Goal: Transaction & Acquisition: Purchase product/service

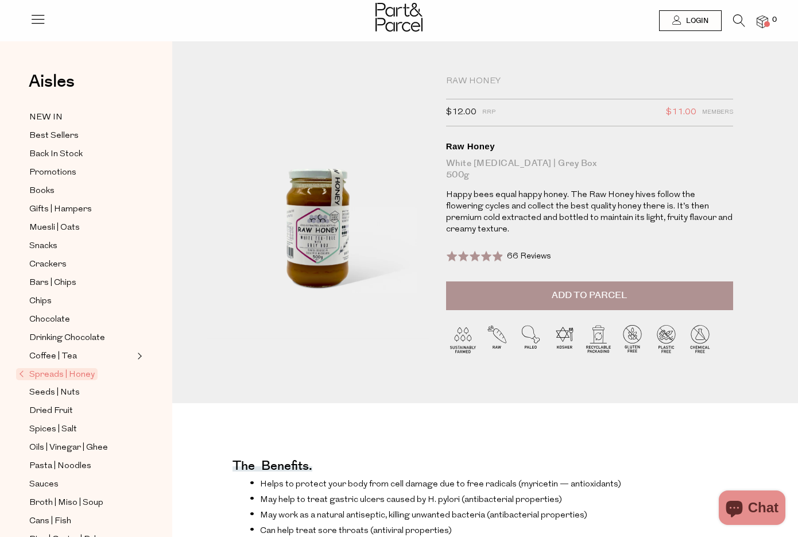
click at [321, 236] on img at bounding box center [318, 207] width 222 height 262
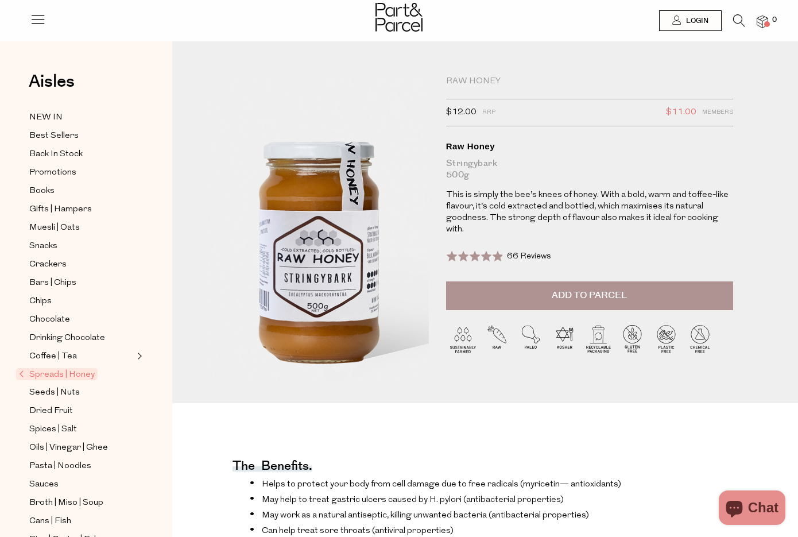
click at [311, 259] on img at bounding box center [323, 212] width 400 height 472
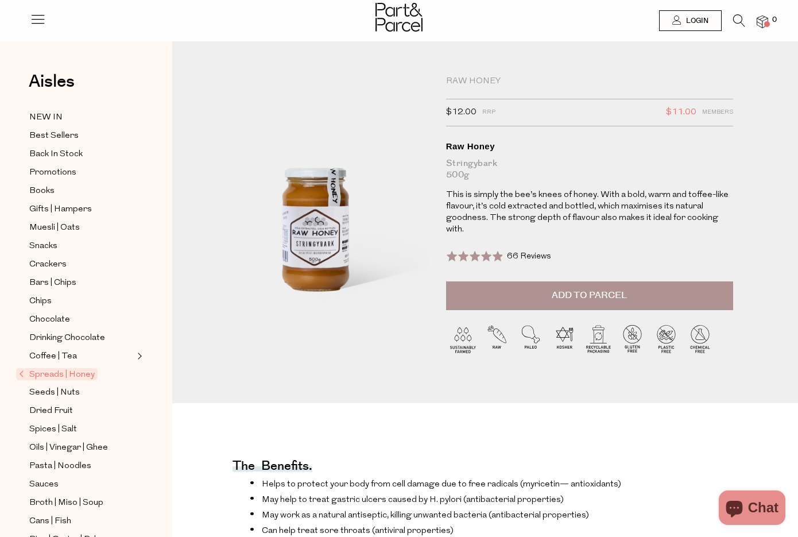
click at [607, 289] on span "Add to Parcel" at bounding box center [589, 295] width 75 height 13
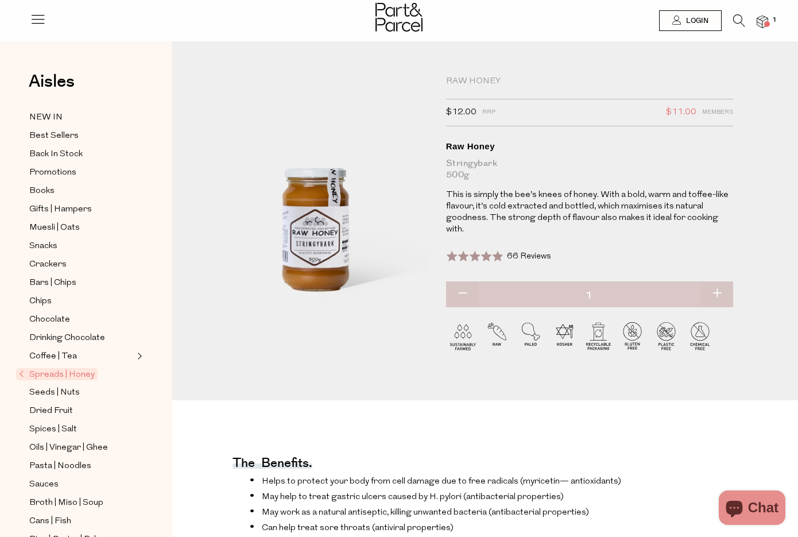
click at [72, 368] on span "Spreads | Honey" at bounding box center [57, 374] width 82 height 12
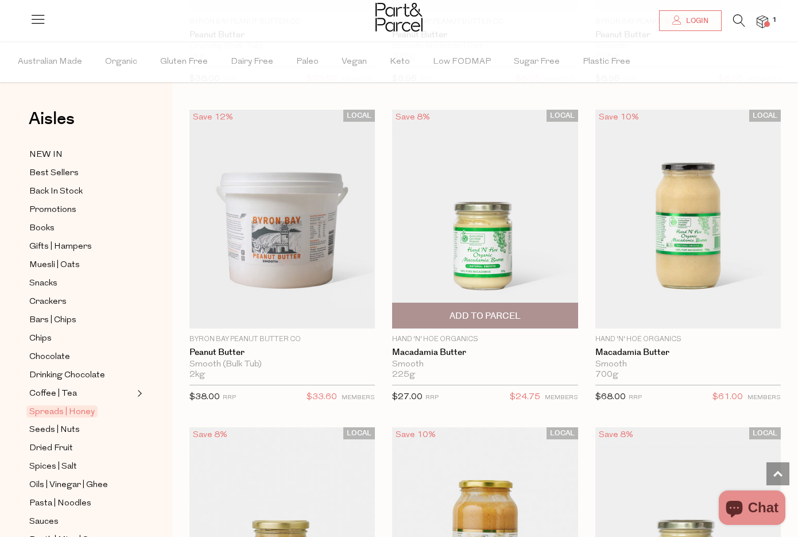
scroll to position [1321, 0]
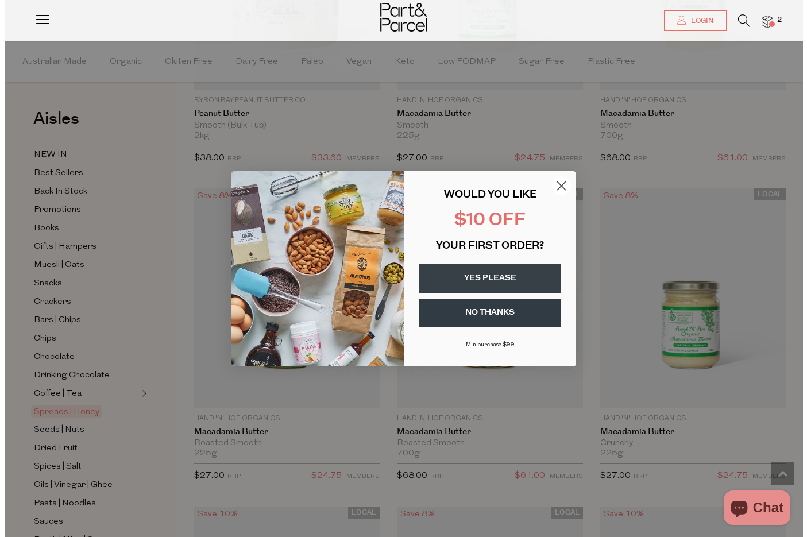
scroll to position [1564, 0]
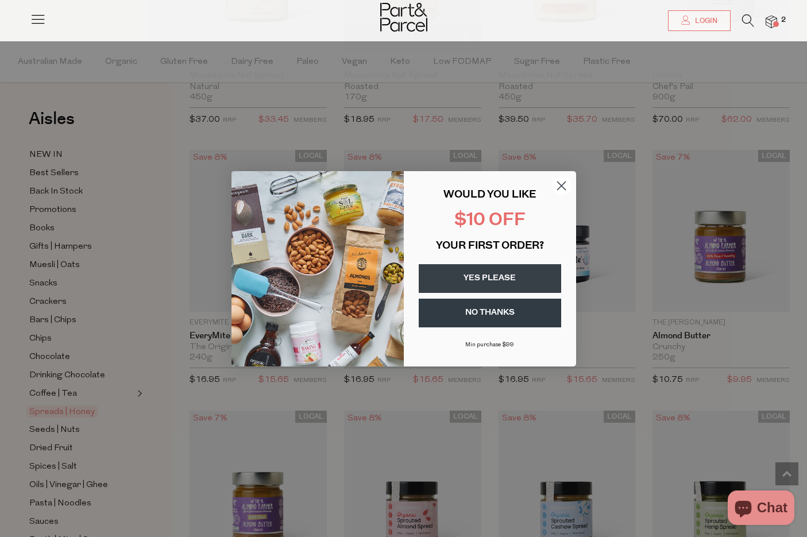
click at [499, 281] on button "YES PLEASE" at bounding box center [490, 278] width 142 height 29
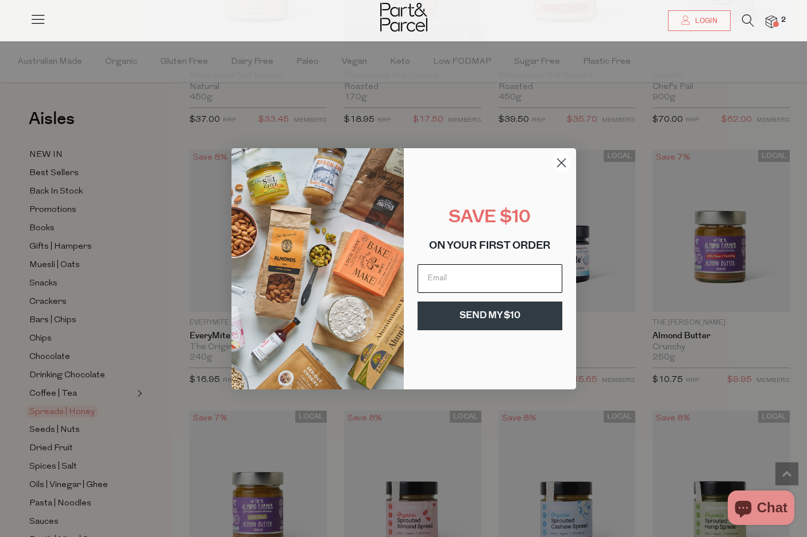
click at [497, 281] on input "Email" at bounding box center [490, 278] width 145 height 29
type input "katiemarie384@gmail.com"
click at [489, 322] on button "SEND MY $10" at bounding box center [490, 316] width 145 height 29
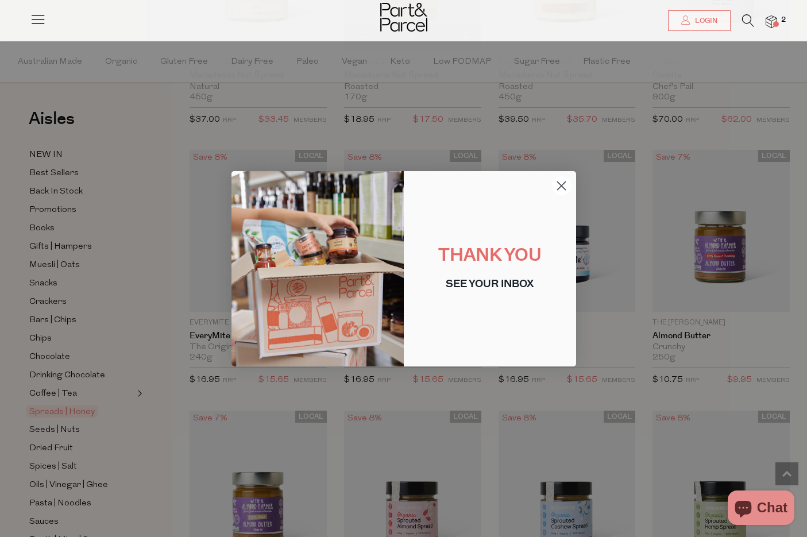
click at [560, 188] on circle "Close dialog" at bounding box center [560, 185] width 19 height 19
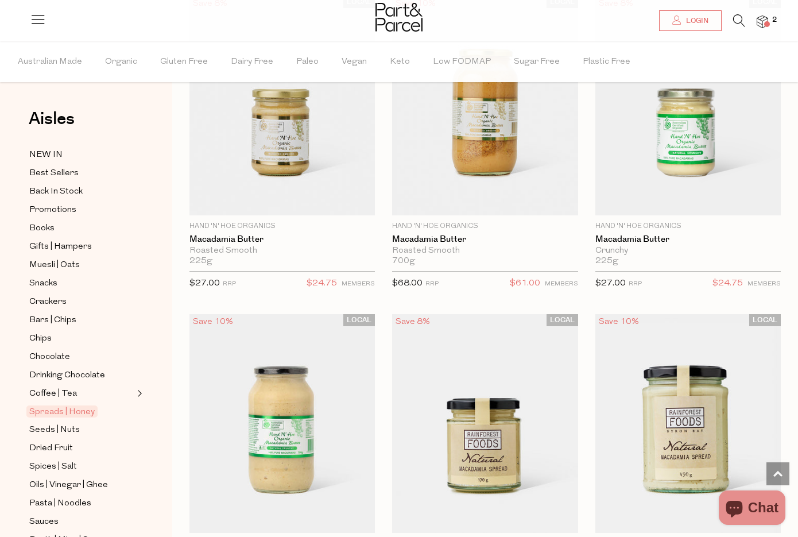
scroll to position [1781, 0]
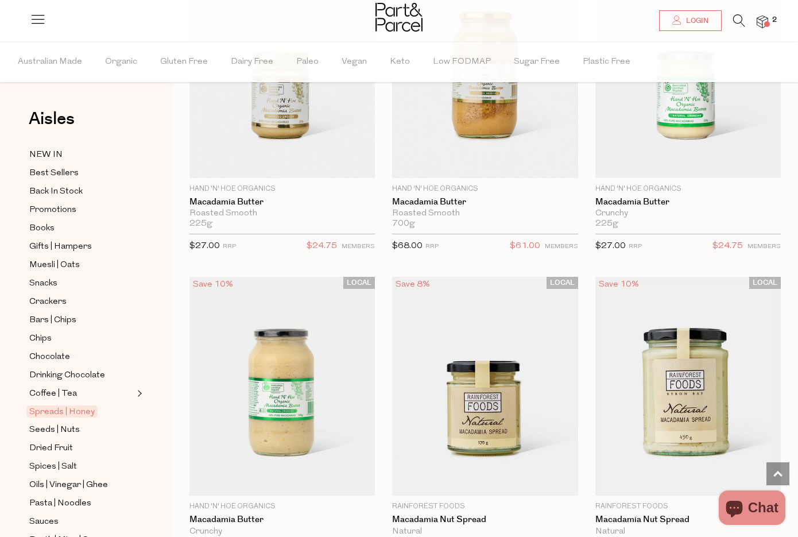
click at [743, 18] on icon at bounding box center [740, 20] width 12 height 13
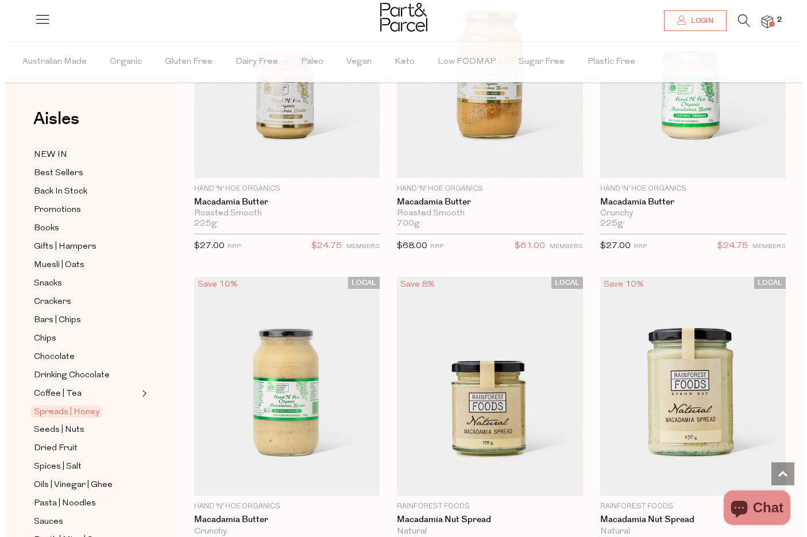
scroll to position [1796, 0]
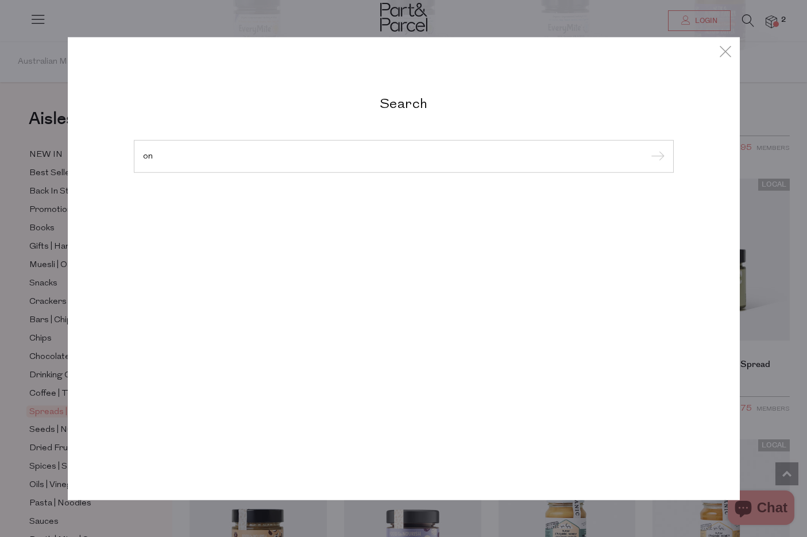
type input "o"
type input "honey"
click at [647, 148] on input "submit" at bounding box center [655, 156] width 17 height 17
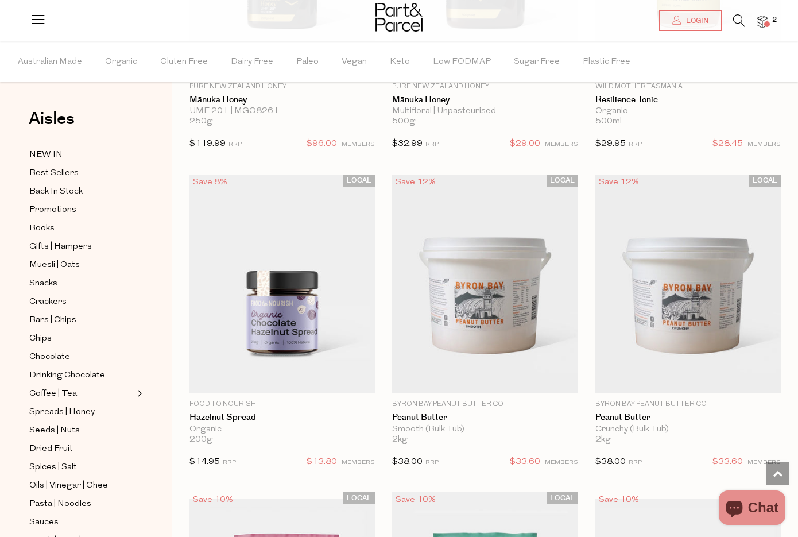
scroll to position [1091, 0]
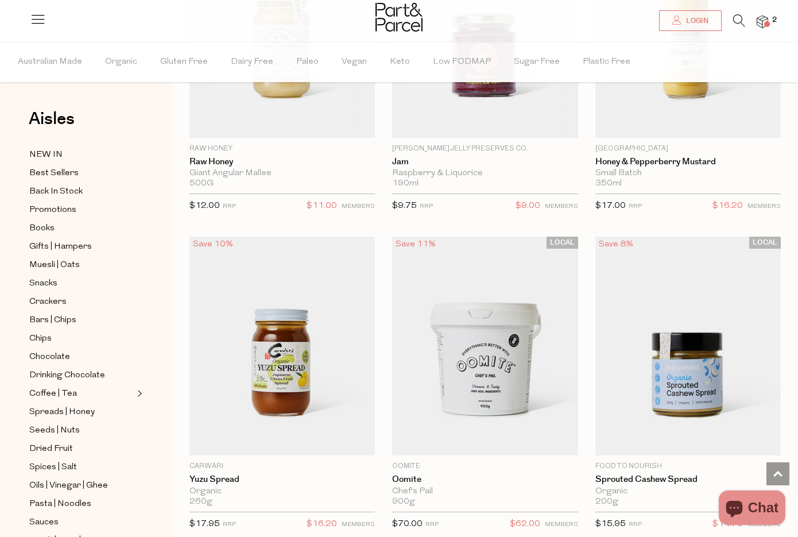
scroll to position [2175, 0]
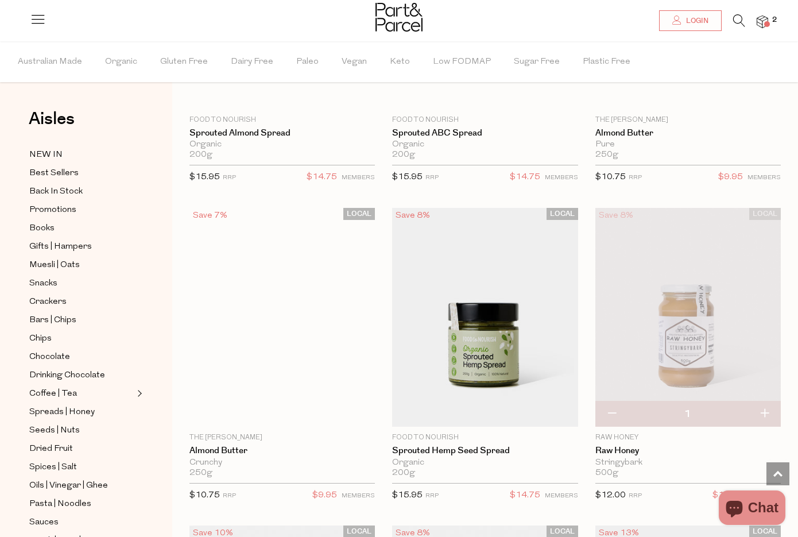
scroll to position [2958, 0]
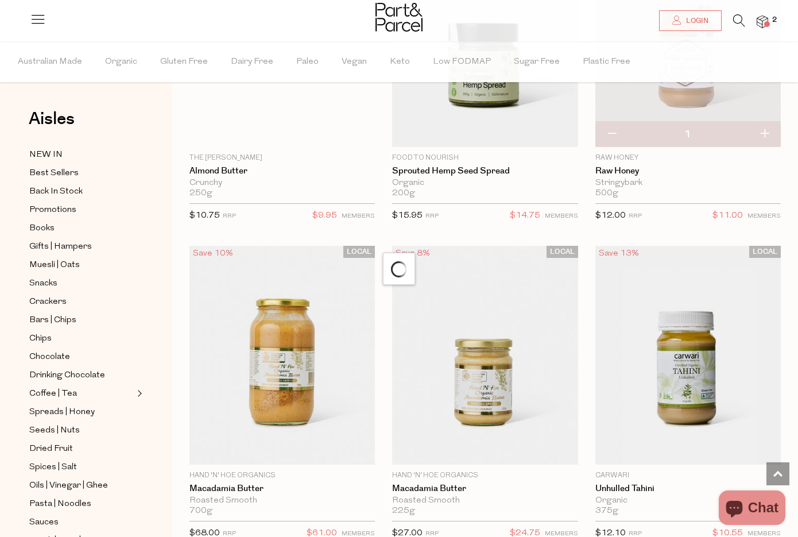
scroll to position [3130, 0]
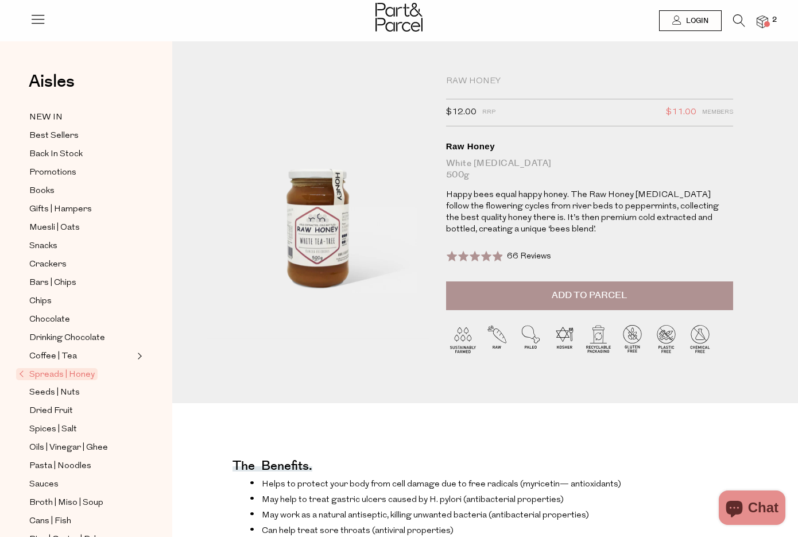
click at [338, 242] on img at bounding box center [318, 207] width 222 height 262
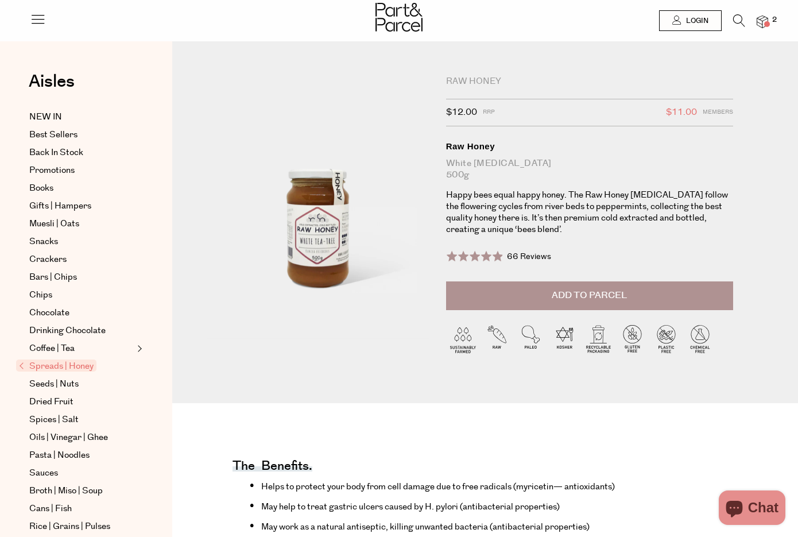
click at [591, 298] on span "Add to Parcel" at bounding box center [589, 295] width 75 height 13
